Goal: Information Seeking & Learning: Find specific fact

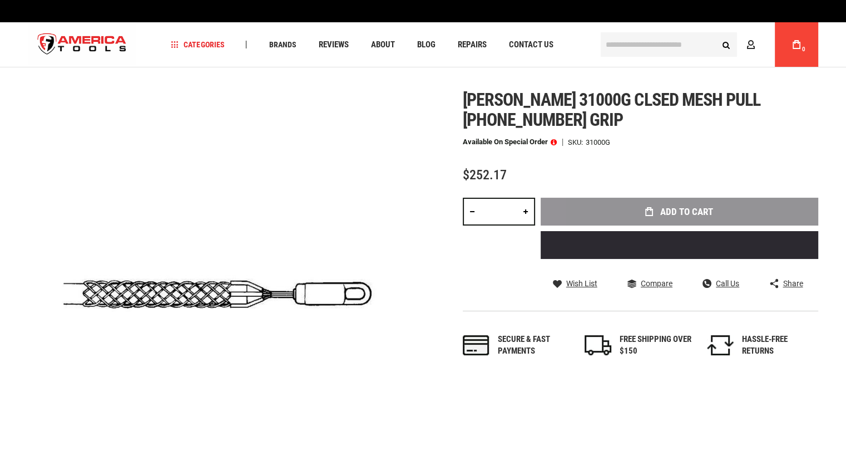
click at [690, 90] on span "[PERSON_NAME] 31000g clsed mesh pull [PHONE_NUMBER] grip" at bounding box center [612, 109] width 298 height 41
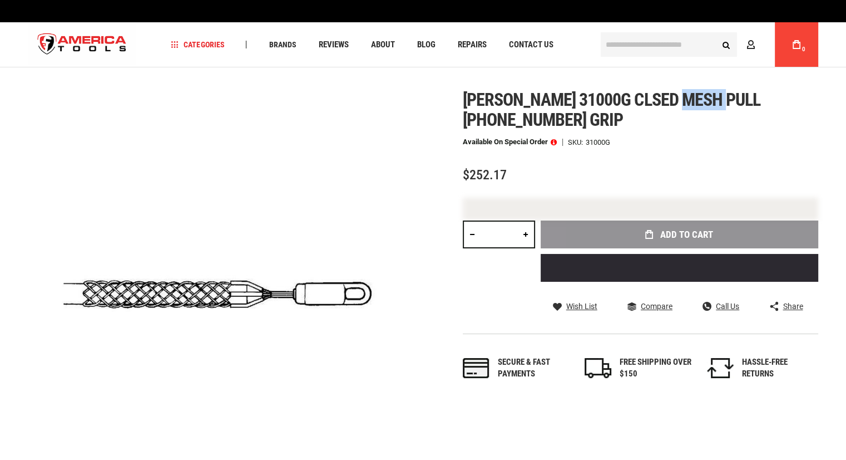
click at [690, 90] on span "[PERSON_NAME] 31000g clsed mesh pull [PHONE_NUMBER] grip" at bounding box center [612, 109] width 298 height 41
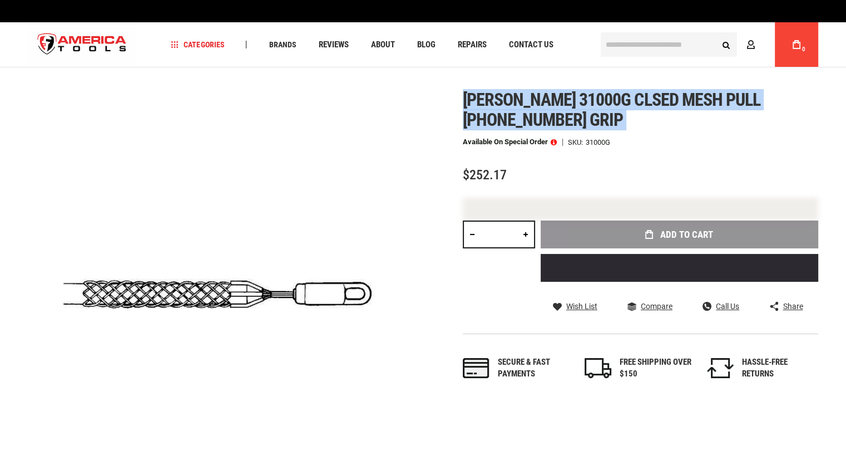
click at [690, 90] on span "[PERSON_NAME] 31000g clsed mesh pull [PHONE_NUMBER] grip" at bounding box center [612, 109] width 298 height 41
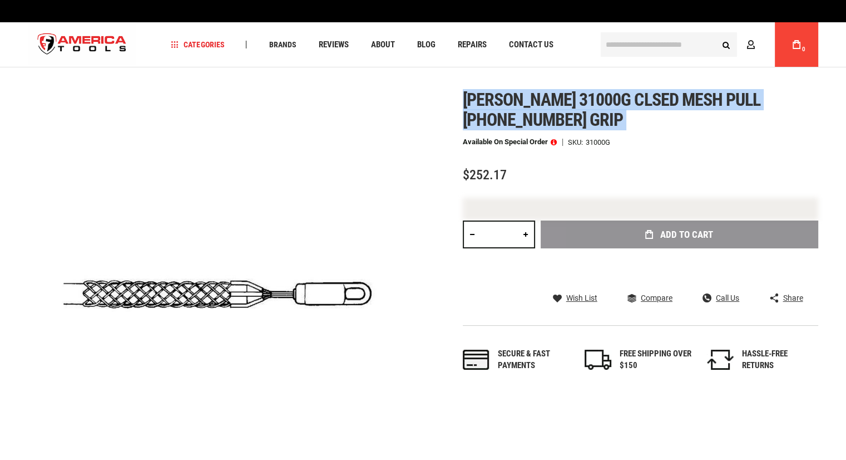
copy div "[PERSON_NAME] 31000g clsed mesh pull [PHONE_NUMBER] grip"
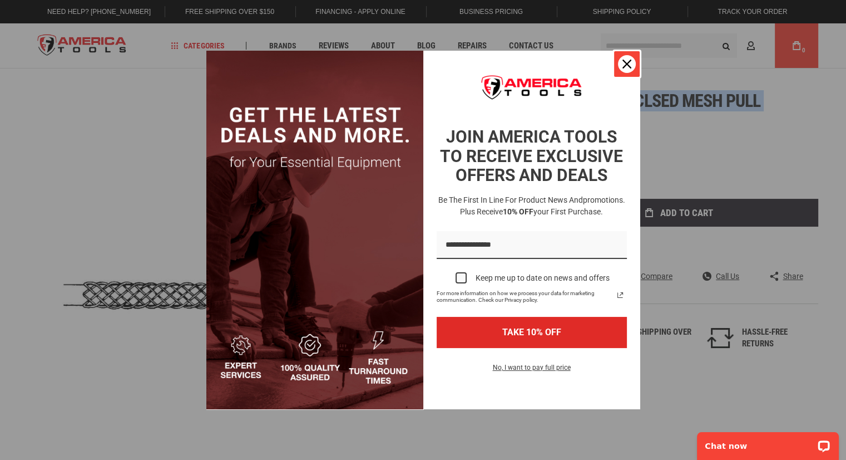
click at [630, 64] on icon "close icon" at bounding box center [627, 64] width 9 height 9
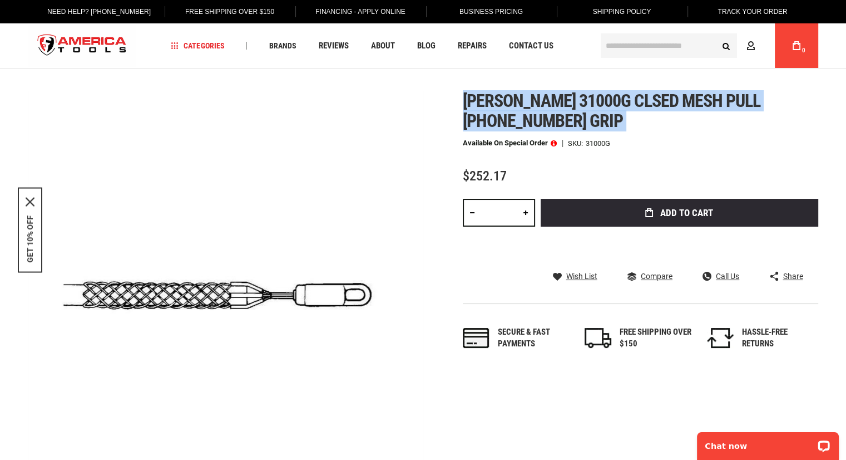
copy div "[PERSON_NAME] 31000g clsed mesh pull [PHONE_NUMBER] grip"
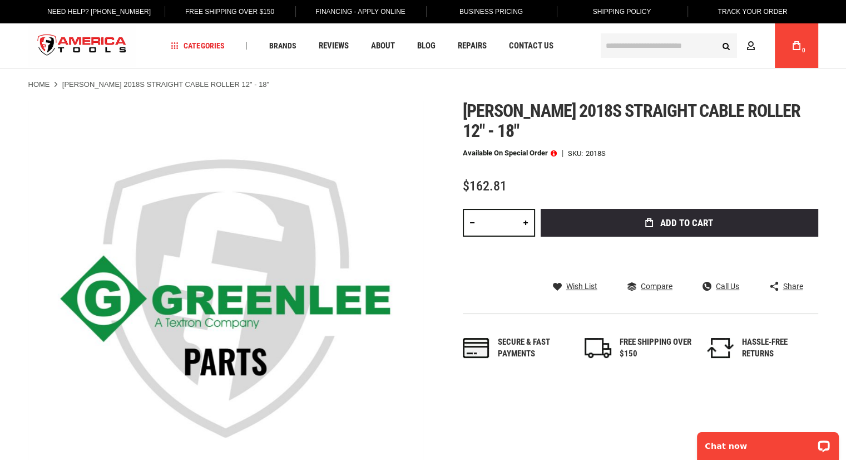
click at [584, 120] on span "Greenlee 2018s straight cable roller 12" - 18"" at bounding box center [632, 120] width 338 height 41
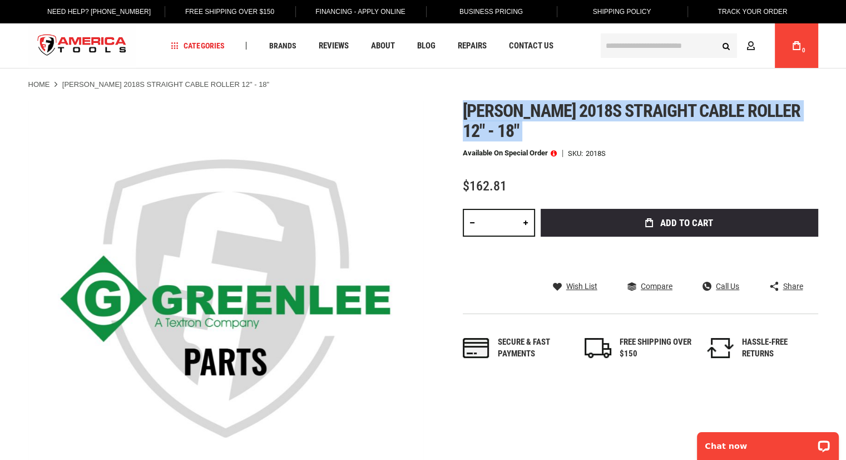
copy div "Greenlee 2018s straight cable roller 12" - 18""
